Goal: Information Seeking & Learning: Find specific page/section

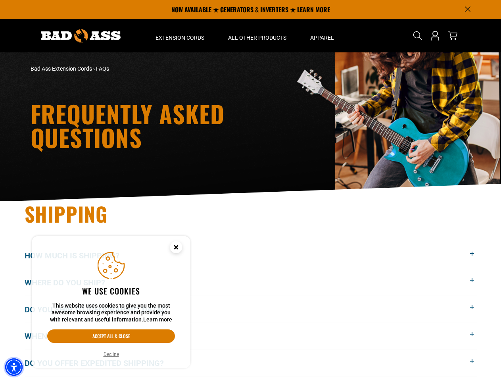
click at [14, 367] on img "Accessibility Menu" at bounding box center [13, 366] width 17 height 17
